Goal: Navigation & Orientation: Find specific page/section

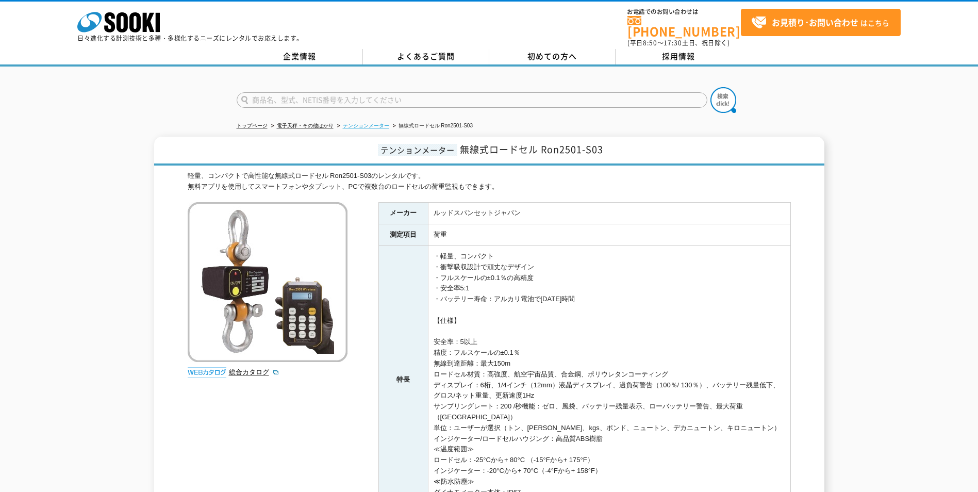
click at [364, 123] on link "テンションメーター" at bounding box center [366, 126] width 46 height 6
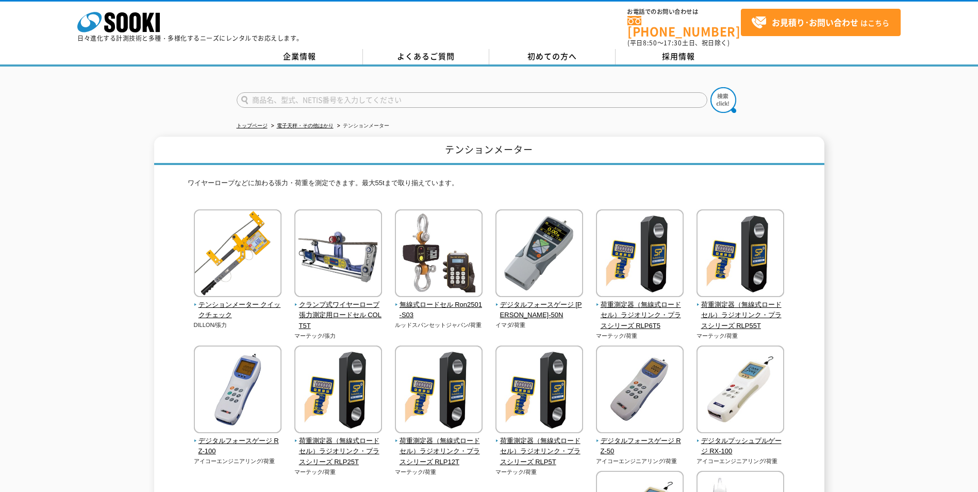
click at [248, 123] on link "トップページ" at bounding box center [252, 126] width 31 height 6
